Goal: Task Accomplishment & Management: Manage account settings

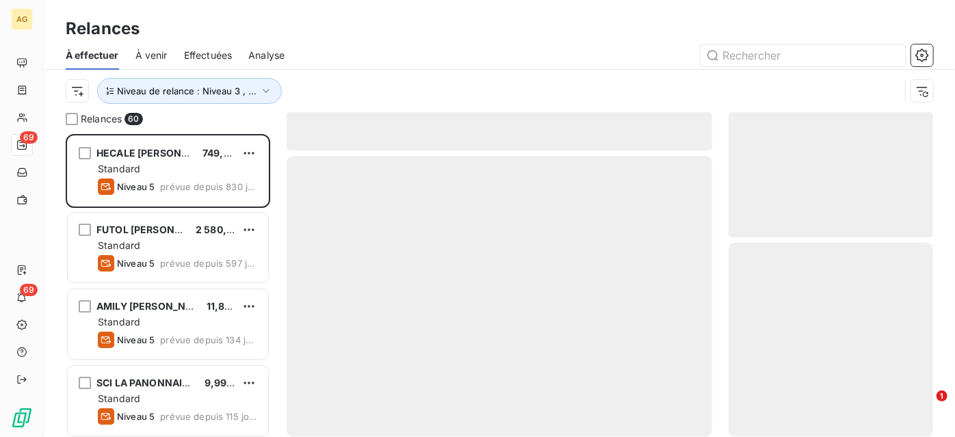
scroll to position [293, 195]
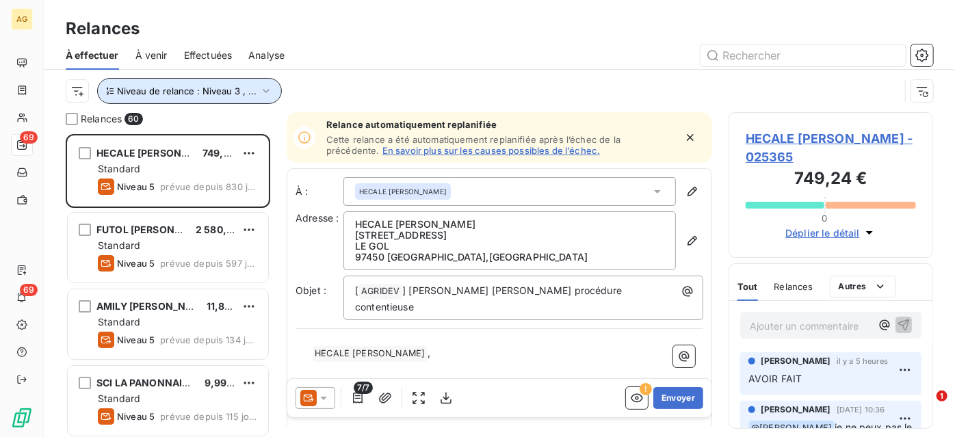
click at [259, 91] on icon "button" at bounding box center [266, 91] width 14 height 14
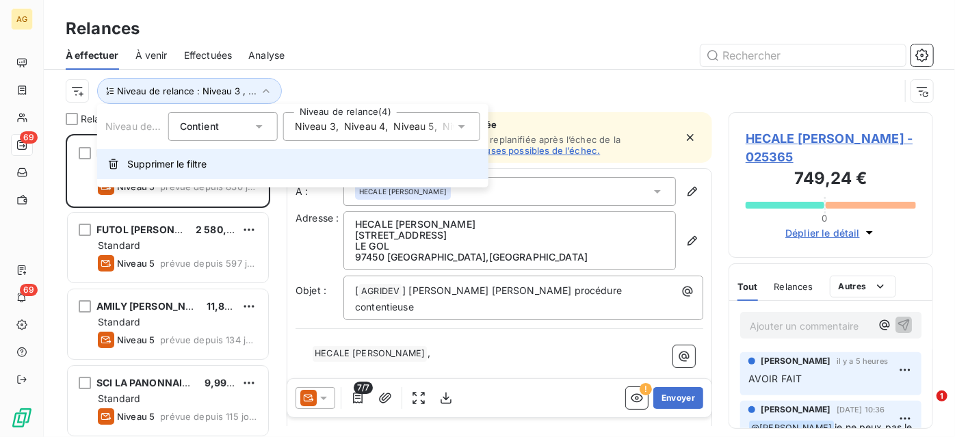
click at [181, 155] on button "Supprimer le filtre" at bounding box center [292, 164] width 391 height 30
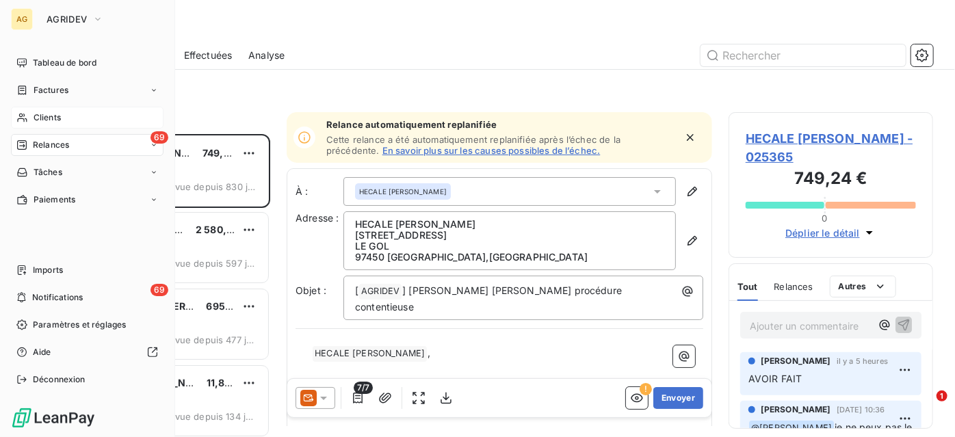
click at [34, 125] on div "Clients" at bounding box center [87, 118] width 152 height 22
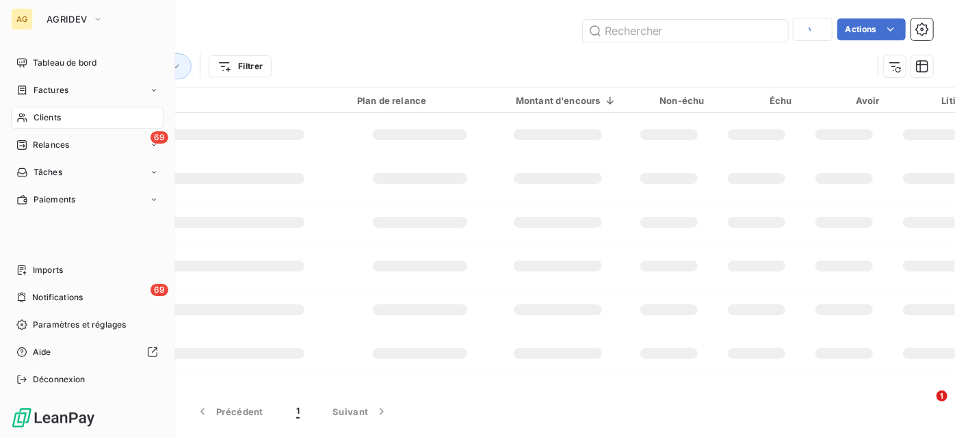
click at [34, 114] on span "Clients" at bounding box center [47, 117] width 27 height 12
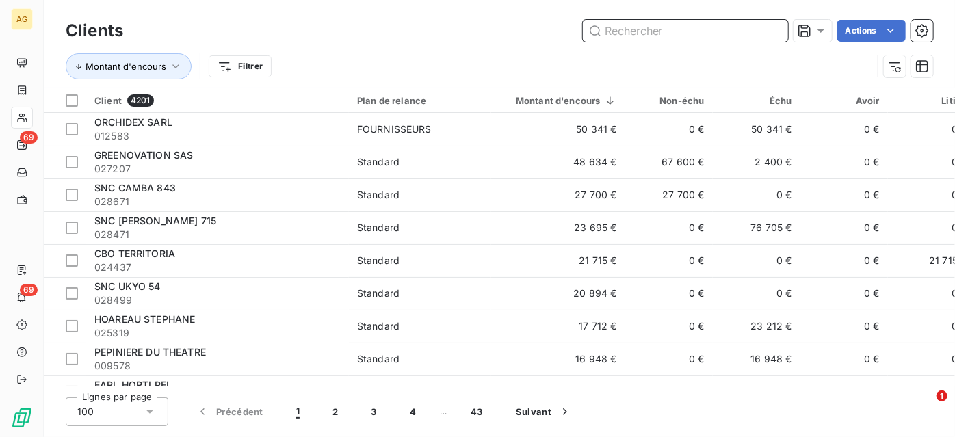
click at [622, 32] on input "text" at bounding box center [685, 31] width 205 height 22
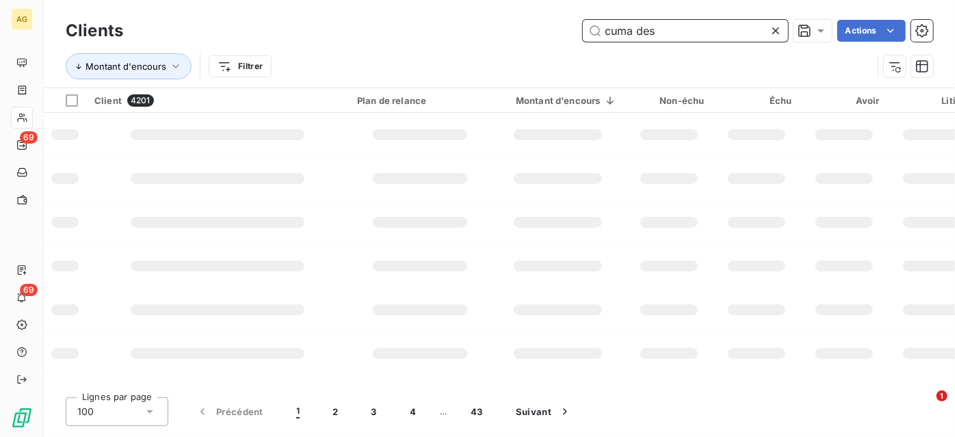
type input "cuma des"
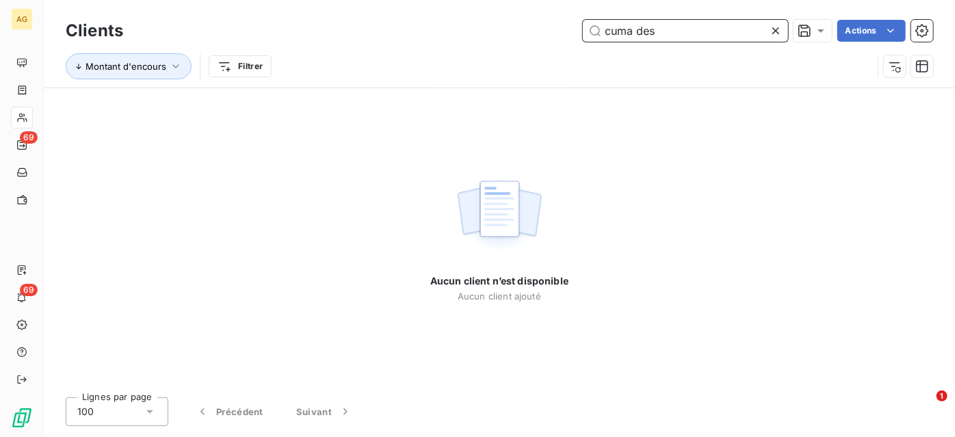
drag, startPoint x: 622, startPoint y: 32, endPoint x: 507, endPoint y: 21, distance: 114.8
click at [507, 21] on div "cuma des Actions" at bounding box center [535, 31] width 793 height 22
drag, startPoint x: 676, startPoint y: 34, endPoint x: 546, endPoint y: 27, distance: 129.5
click at [546, 27] on div "cuma des Actions" at bounding box center [535, 31] width 793 height 22
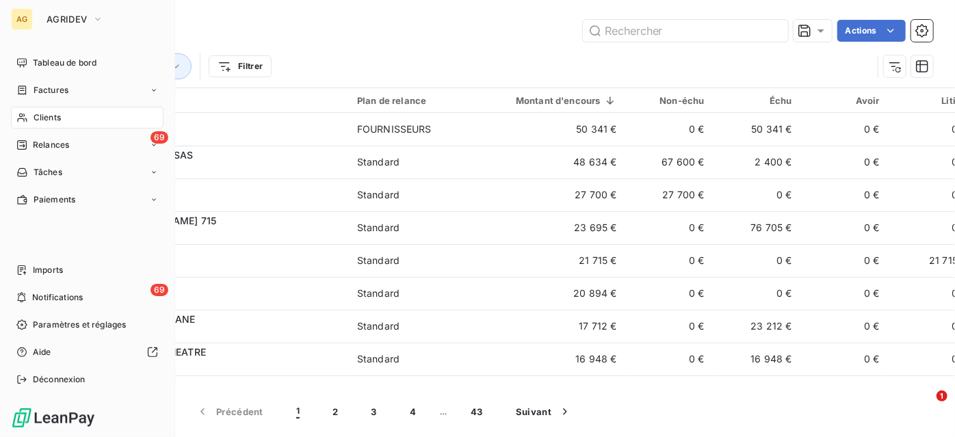
click at [34, 22] on div "AG AGRIDEV" at bounding box center [87, 19] width 152 height 22
click at [88, 25] on button "AGRIDEV" at bounding box center [74, 19] width 73 height 22
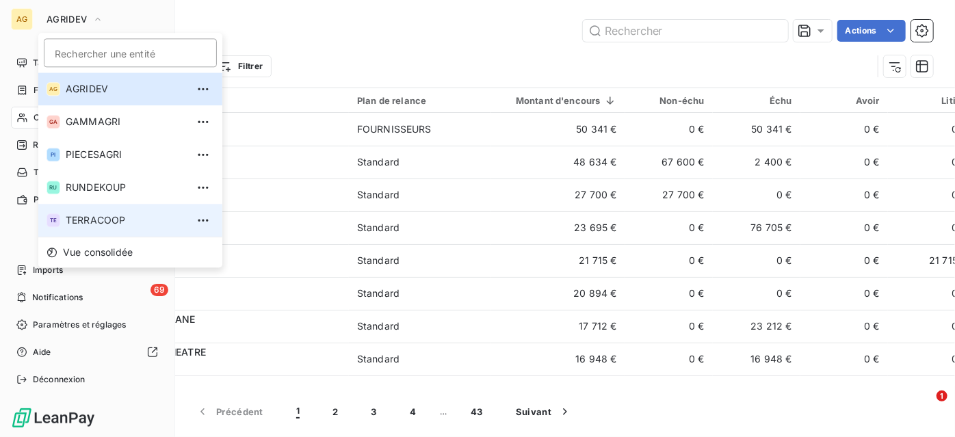
click at [111, 216] on span "TERRACOOP" at bounding box center [126, 220] width 121 height 14
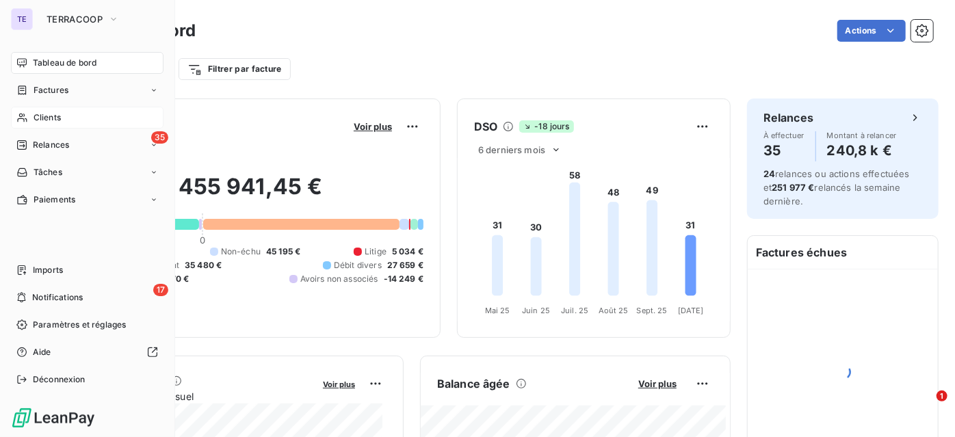
click at [28, 117] on div "Clients" at bounding box center [87, 118] width 152 height 22
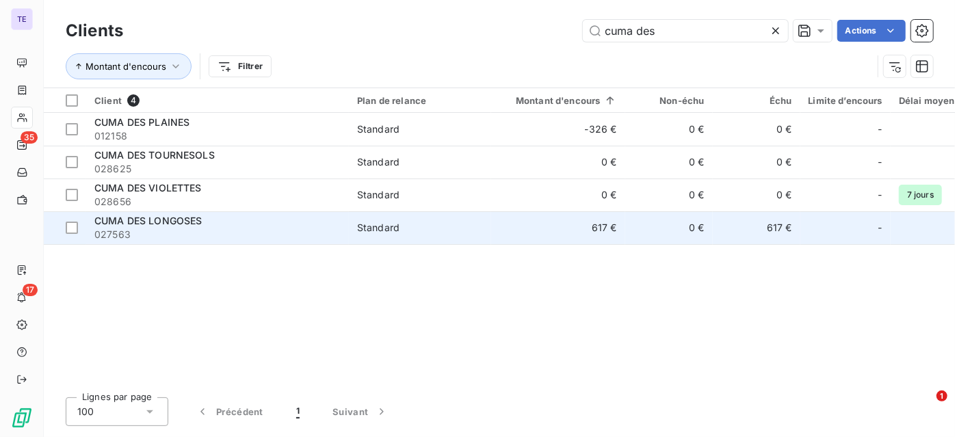
type input "cuma des"
click at [230, 221] on div "CUMA DES LONGOSES" at bounding box center [217, 221] width 246 height 14
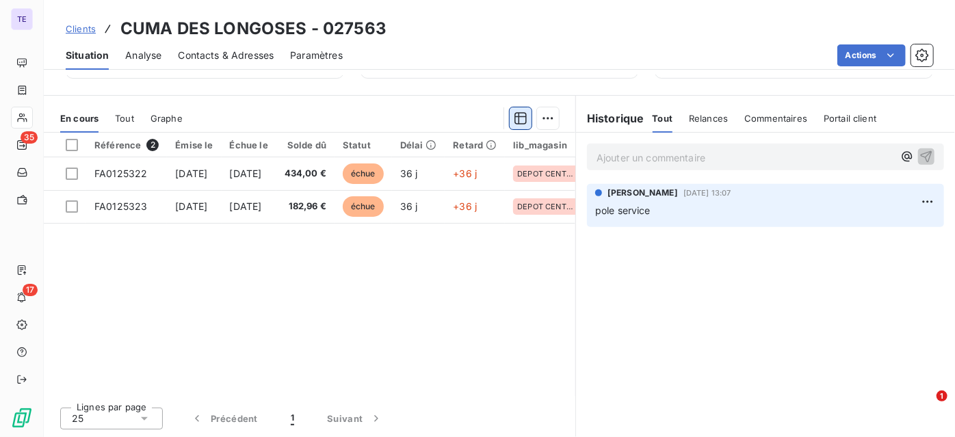
scroll to position [294, 0]
click at [231, 50] on span "Contacts & Adresses" at bounding box center [226, 56] width 96 height 14
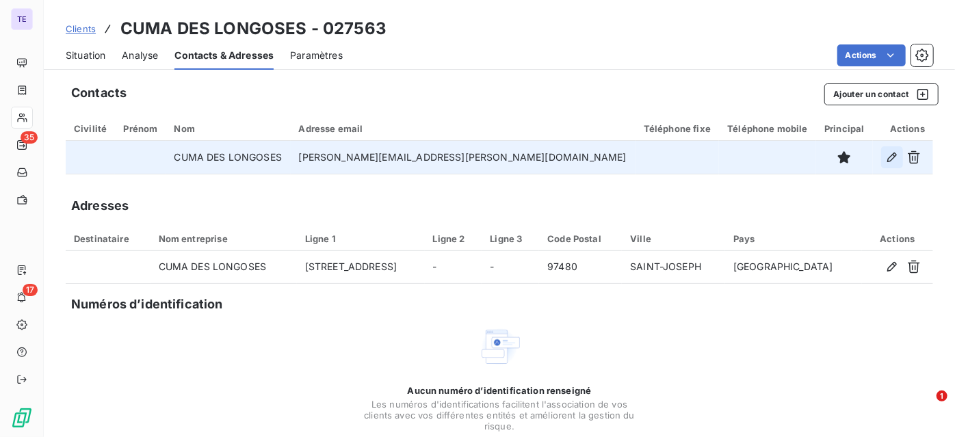
click at [885, 160] on icon "button" at bounding box center [892, 157] width 14 height 14
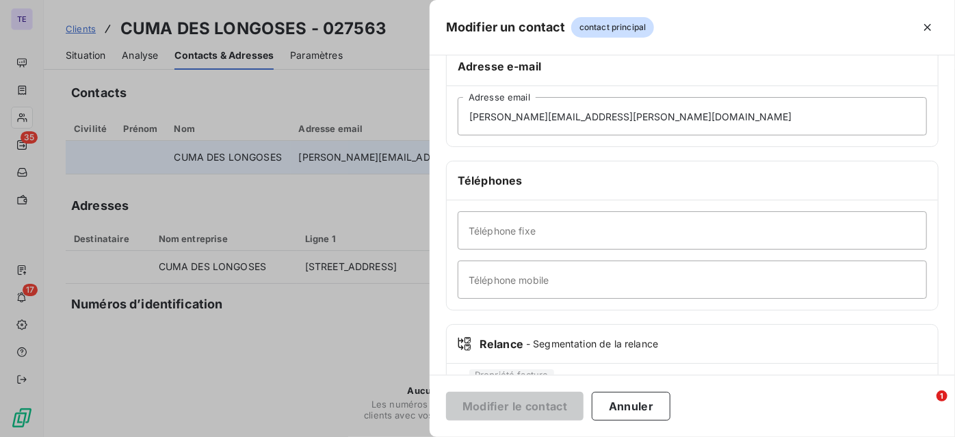
scroll to position [244, 0]
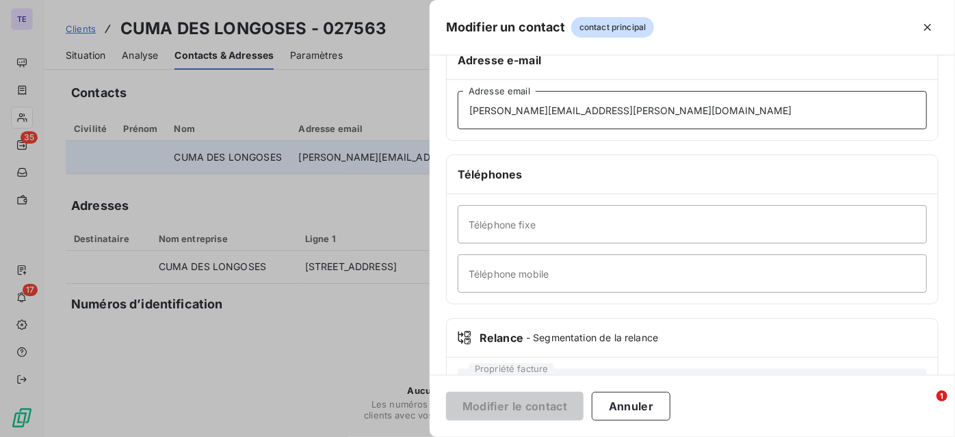
click at [561, 110] on input "[PERSON_NAME][EMAIL_ADDRESS][PERSON_NAME][DOMAIN_NAME]" at bounding box center [691, 110] width 469 height 38
drag, startPoint x: 603, startPoint y: 109, endPoint x: 440, endPoint y: 108, distance: 163.4
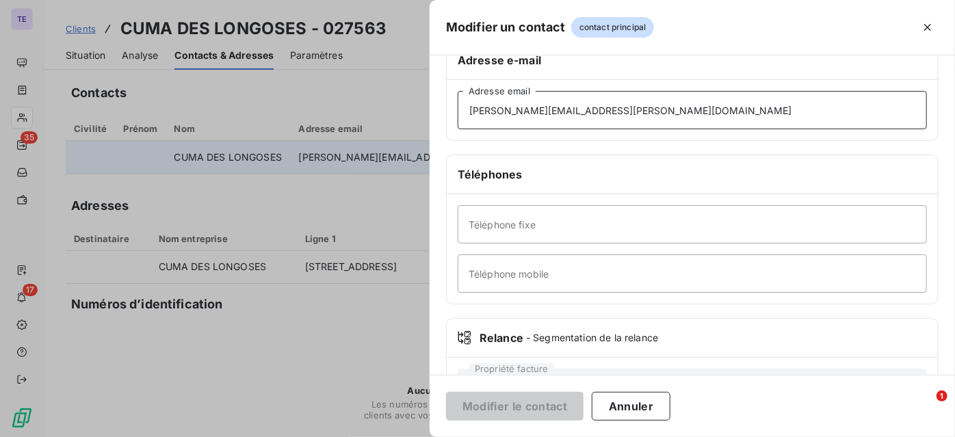
click at [440, 108] on div "Informations générales Civilité Prénom CUMA DES LONGOSES Nom Adresse e-mail [PE…" at bounding box center [691, 131] width 525 height 607
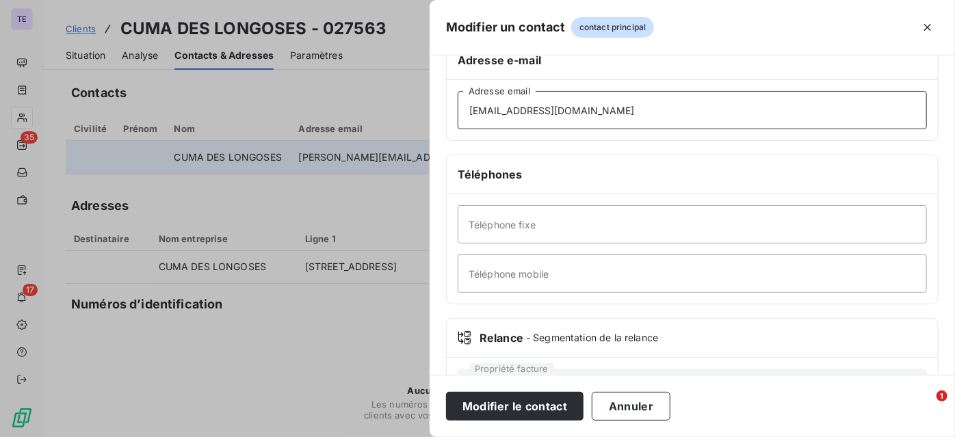
type input "[EMAIL_ADDRESS][DOMAIN_NAME]"
click at [446, 392] on button "Modifier le contact" at bounding box center [514, 406] width 137 height 29
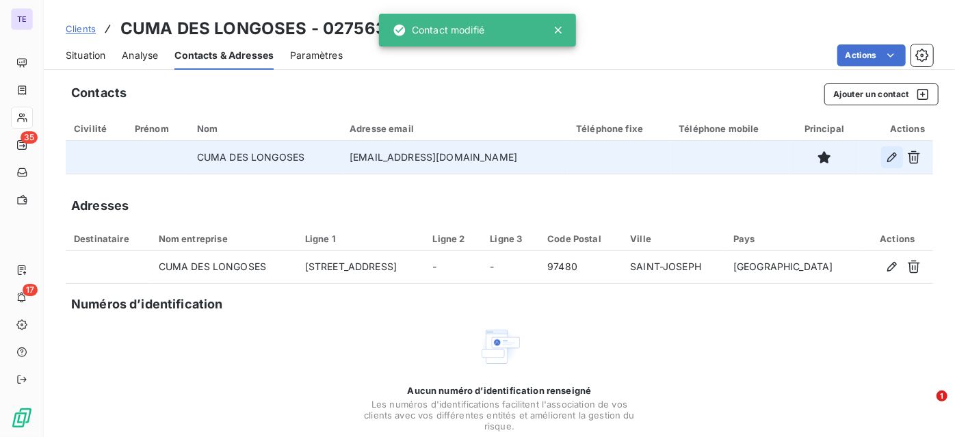
click at [887, 159] on icon "button" at bounding box center [892, 157] width 10 height 10
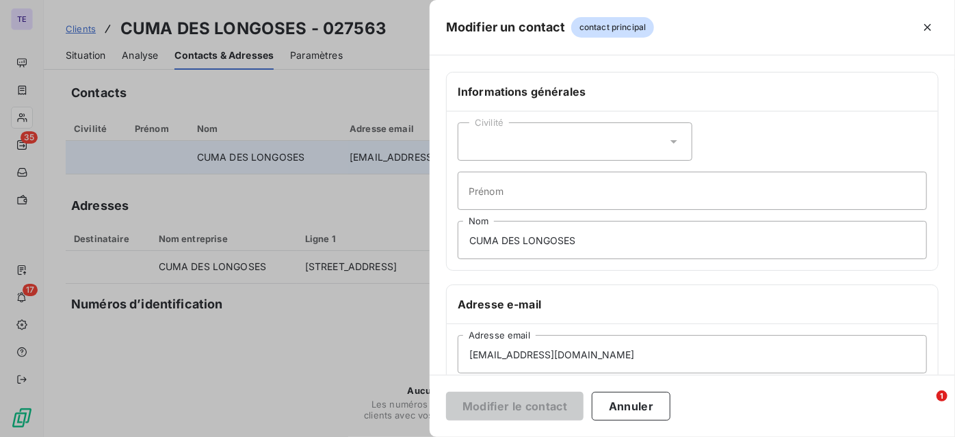
scroll to position [302, 0]
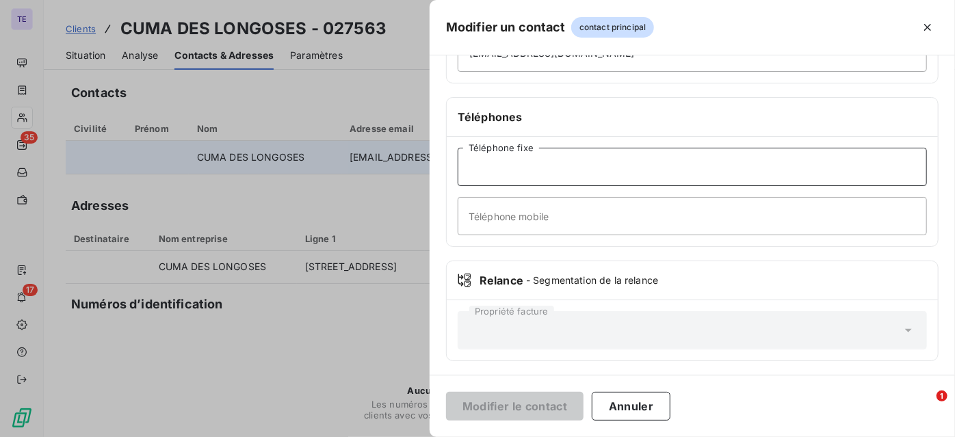
click at [580, 170] on input "Téléphone fixe" at bounding box center [691, 167] width 469 height 38
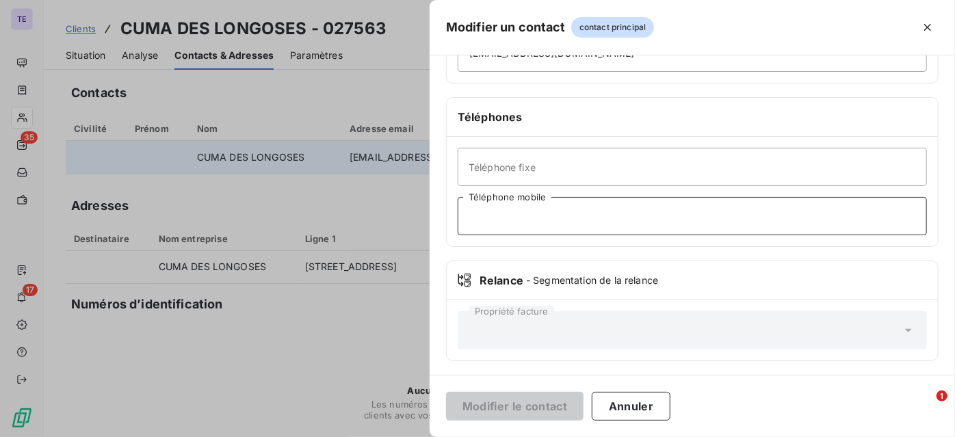
click at [491, 207] on input "Téléphone mobile" at bounding box center [691, 216] width 469 height 38
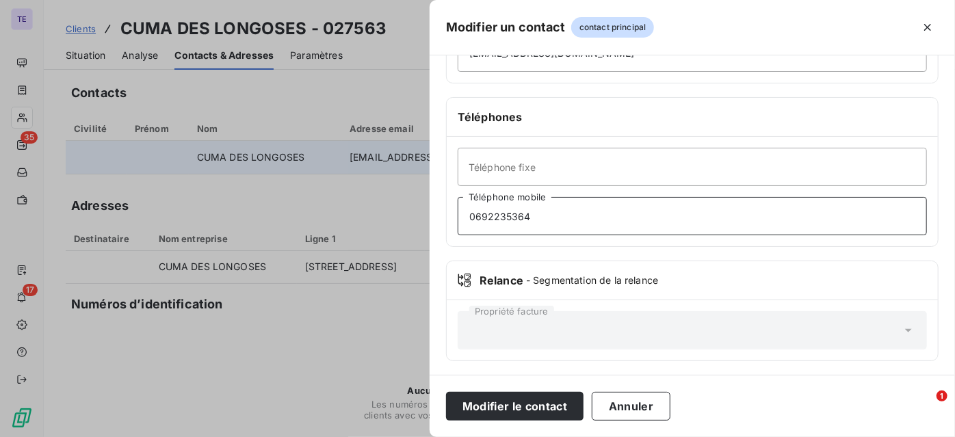
type input "0692235364"
click at [446, 392] on button "Modifier le contact" at bounding box center [514, 406] width 137 height 29
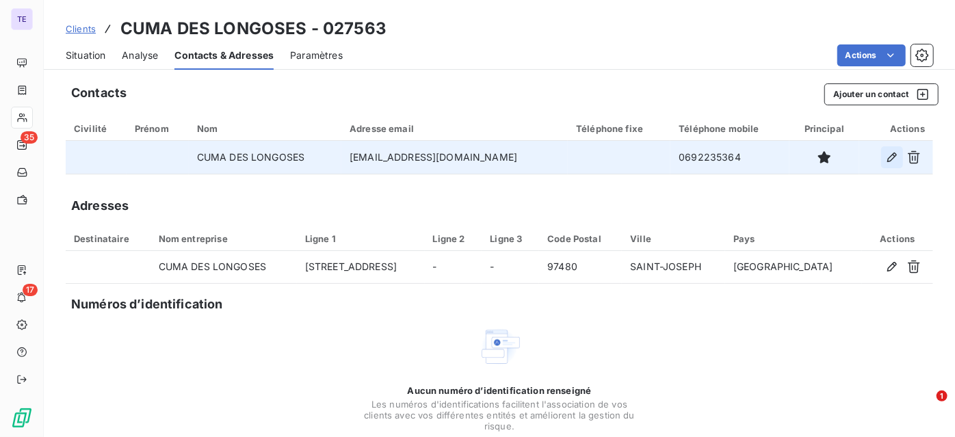
click at [881, 160] on button "button" at bounding box center [892, 157] width 22 height 22
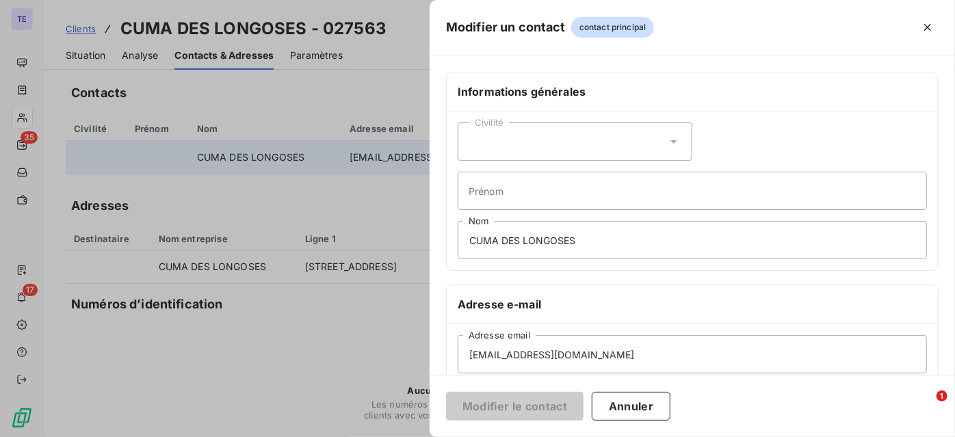
scroll to position [0, 0]
click at [326, 208] on div at bounding box center [477, 218] width 955 height 437
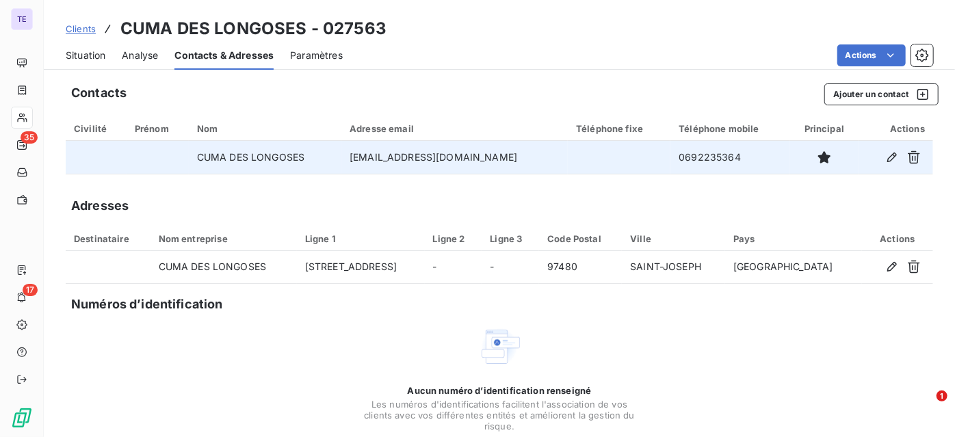
click at [85, 55] on span "Situation" at bounding box center [86, 56] width 40 height 14
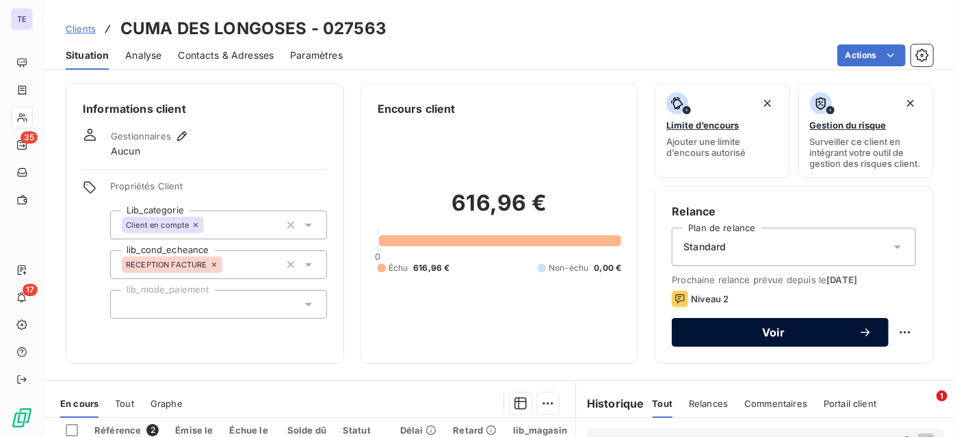
click at [775, 338] on span "Voir" at bounding box center [773, 332] width 170 height 11
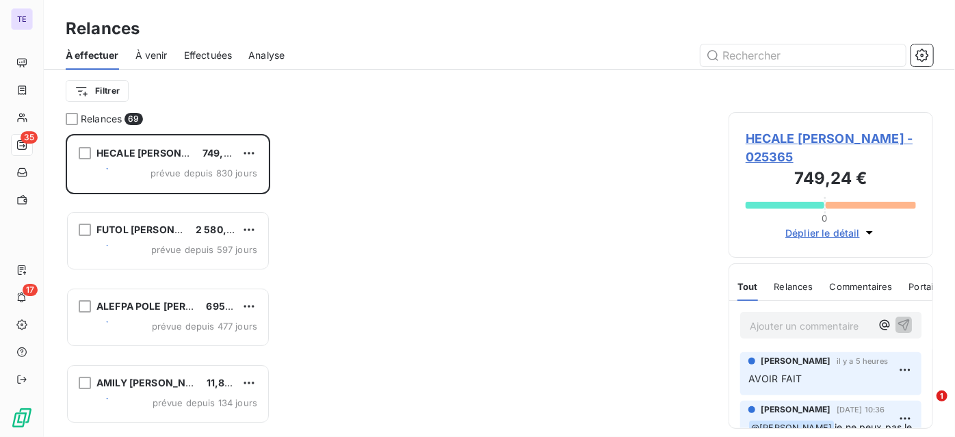
scroll to position [293, 195]
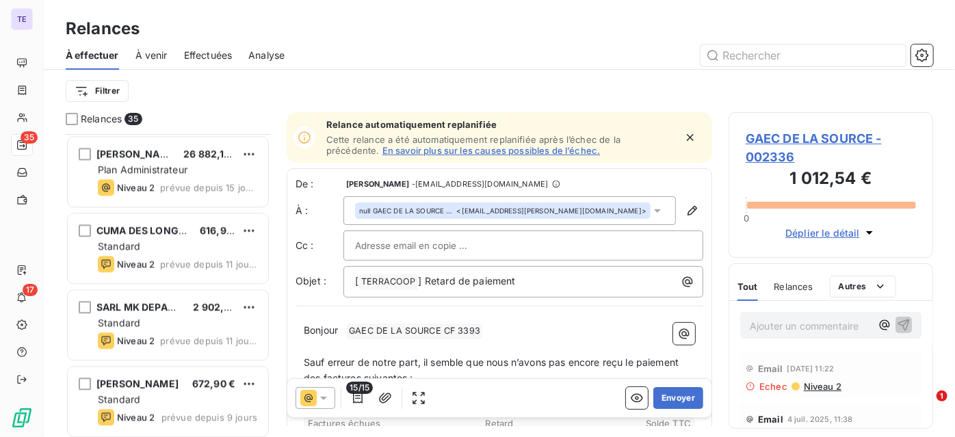
scroll to position [1612, 0]
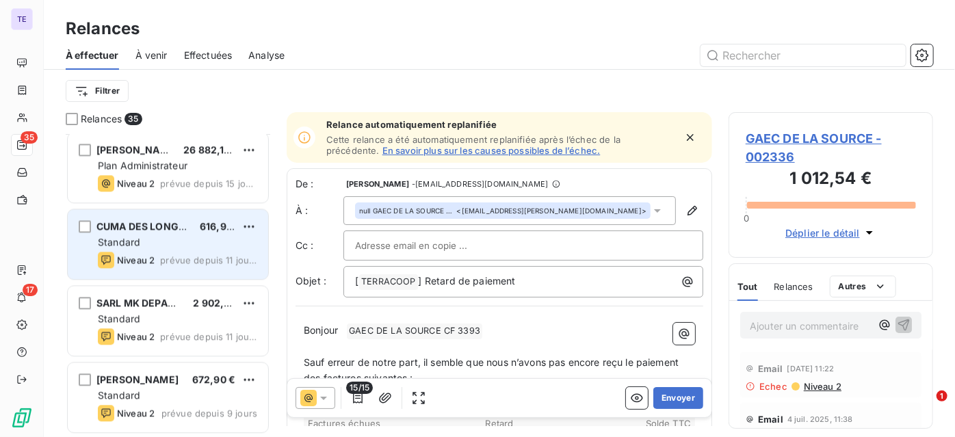
click at [192, 269] on div "CUMA DES LONGOSES 616,96 € Standard Niveau 2 prévue depuis 11 jours" at bounding box center [168, 244] width 200 height 70
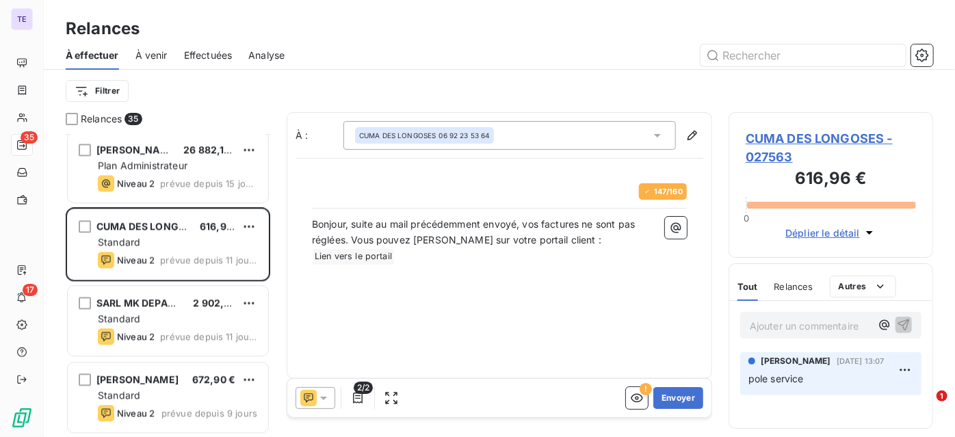
scroll to position [293, 195]
click at [323, 402] on icon at bounding box center [324, 398] width 14 height 14
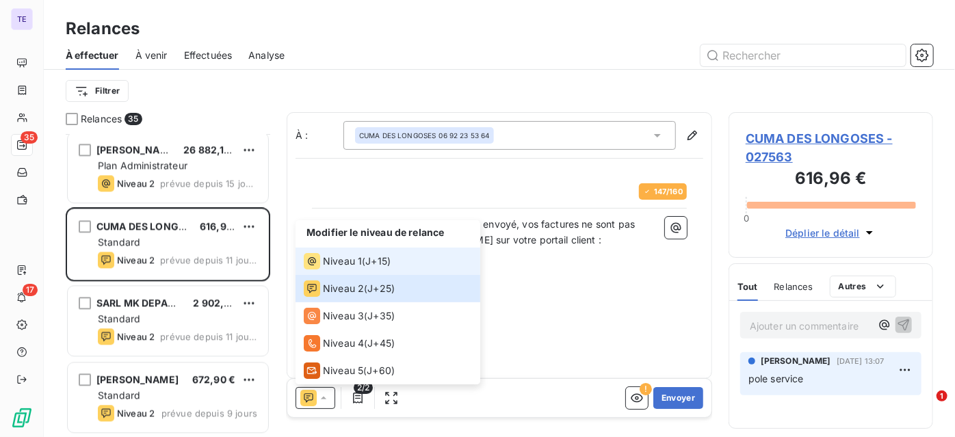
click at [334, 267] on span "Niveau 1" at bounding box center [342, 261] width 39 height 14
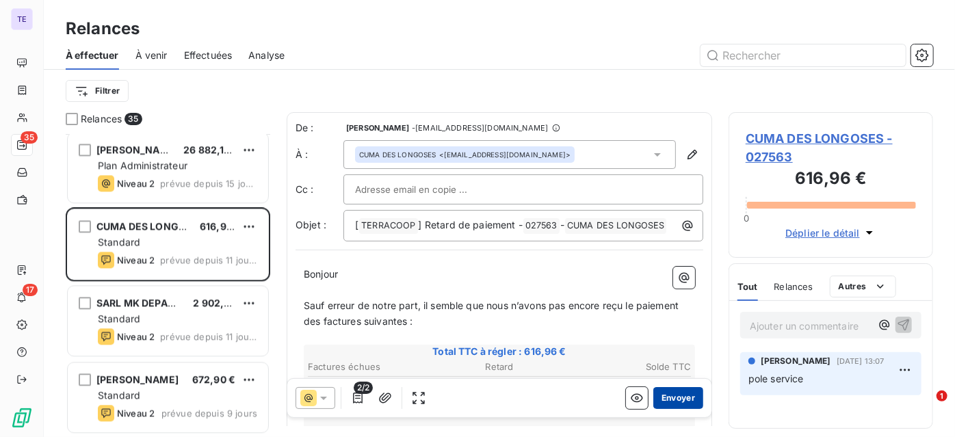
click at [676, 399] on button "Envoyer" at bounding box center [678, 398] width 50 height 22
